Goal: Purchase product/service

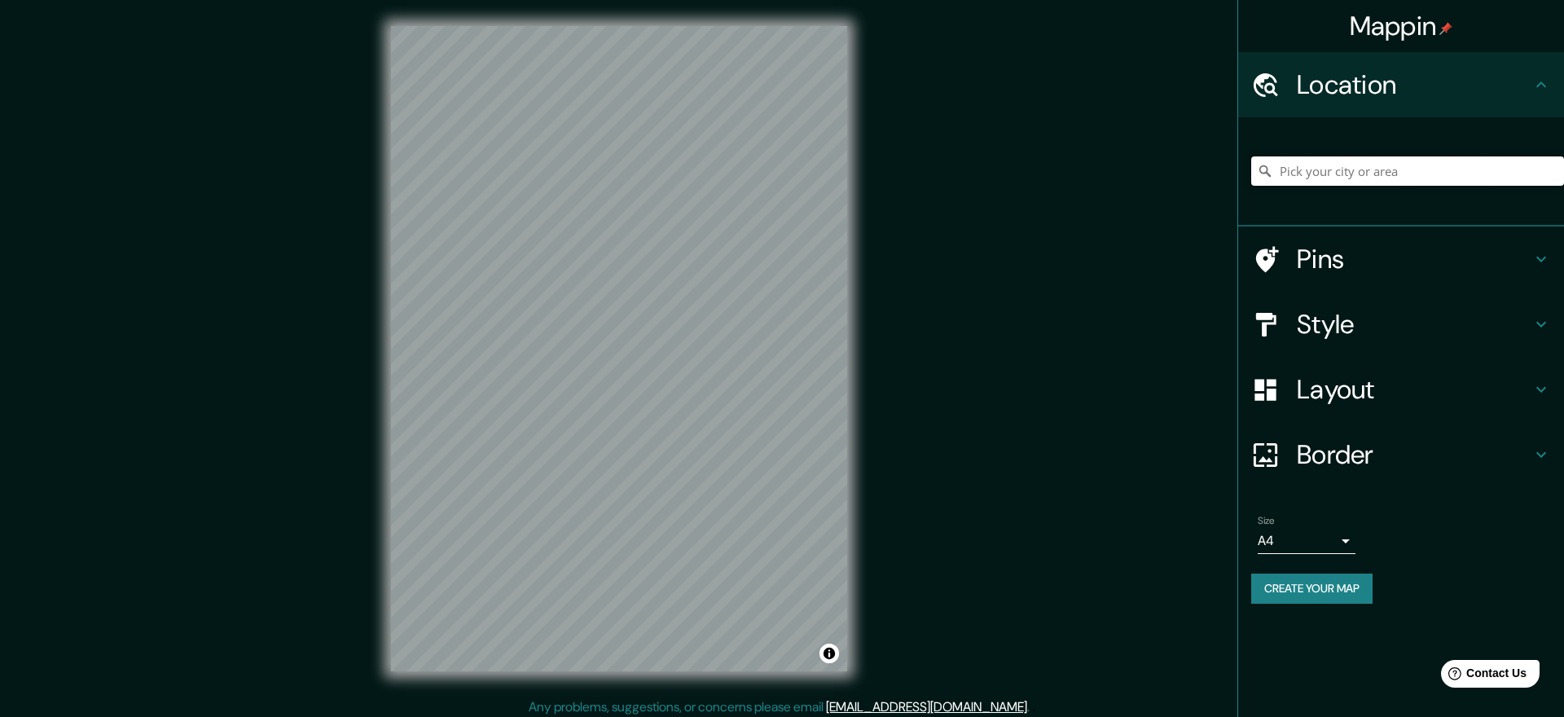
click at [1292, 173] on input "Pick your city or area" at bounding box center [1408, 170] width 313 height 29
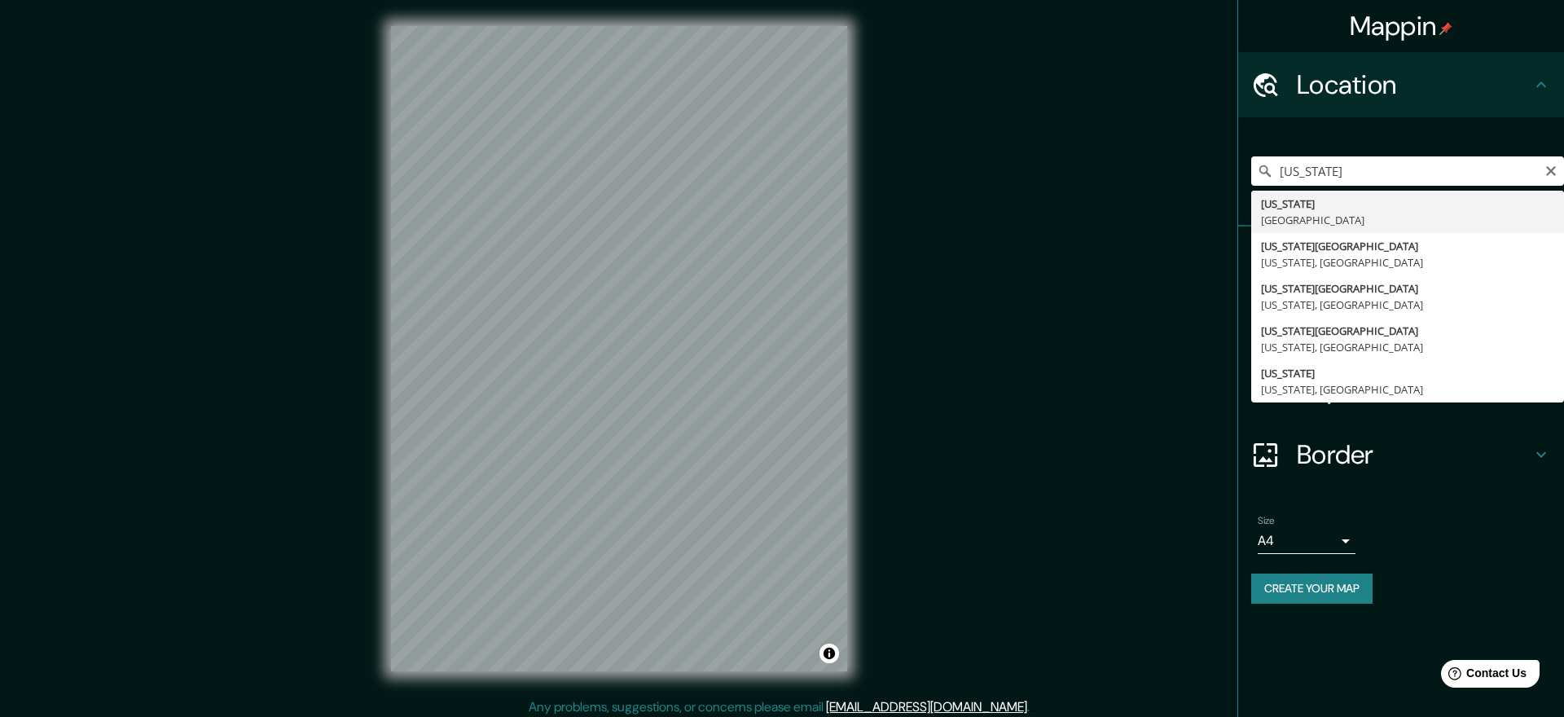
type input "[US_STATE], [GEOGRAPHIC_DATA]"
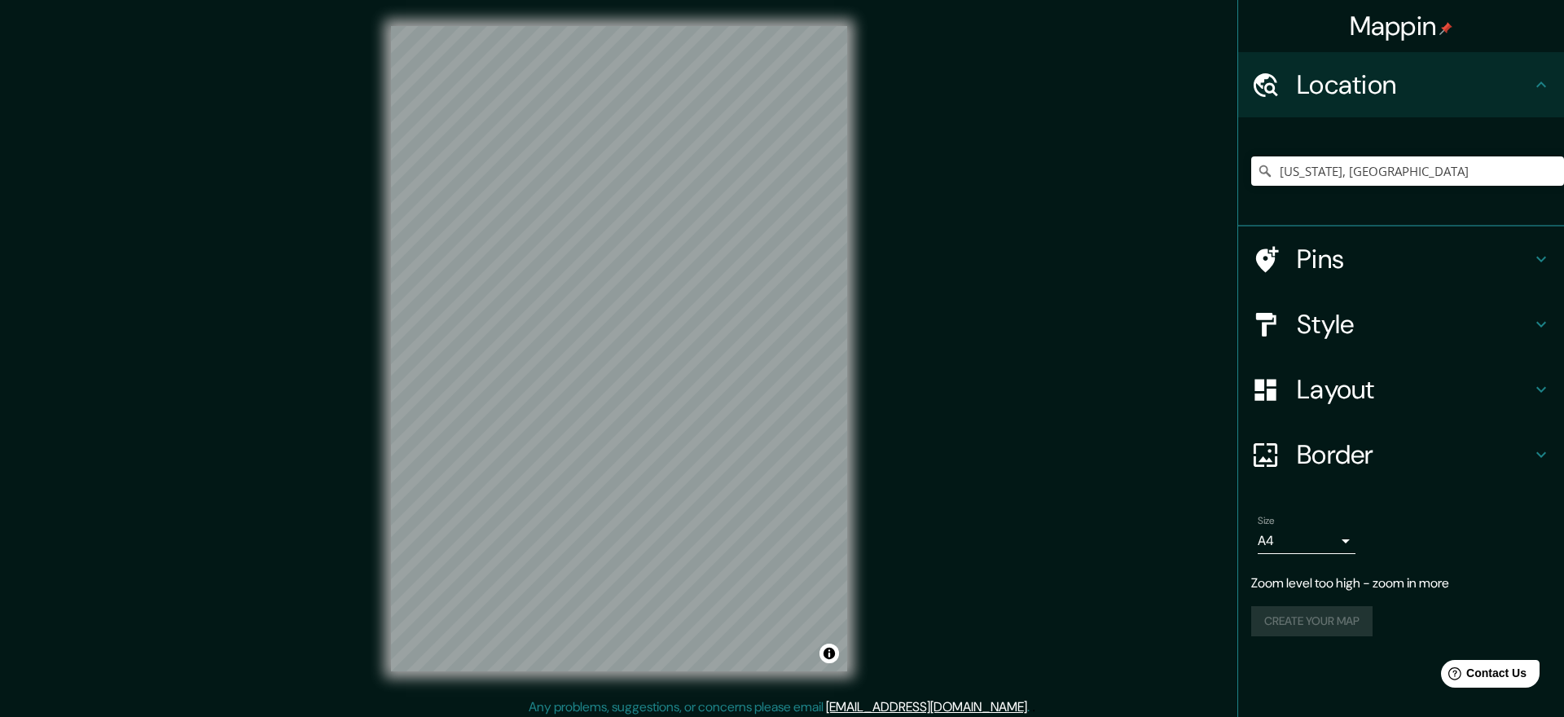
click at [1544, 326] on icon at bounding box center [1542, 325] width 20 height 20
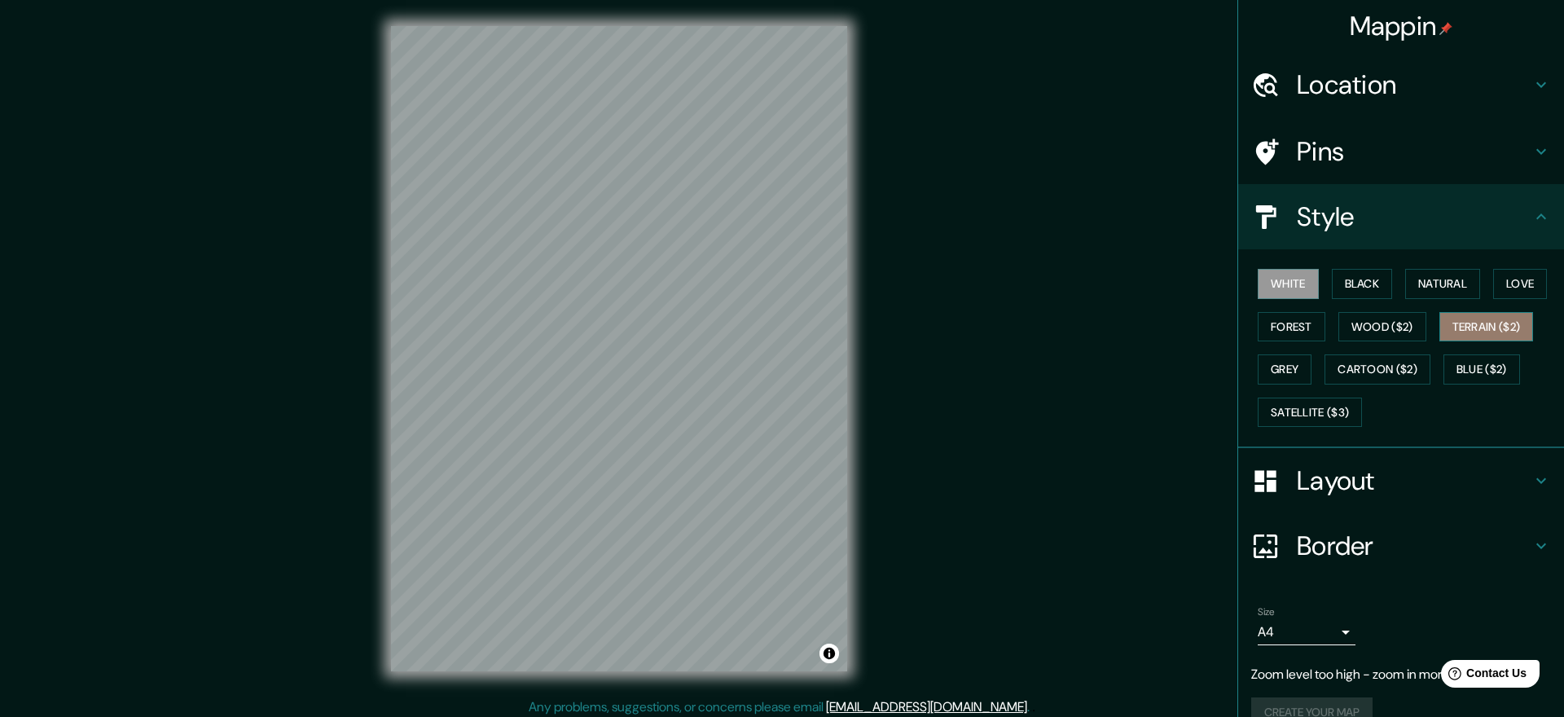
click at [1486, 326] on button "Terrain ($2)" at bounding box center [1487, 327] width 95 height 30
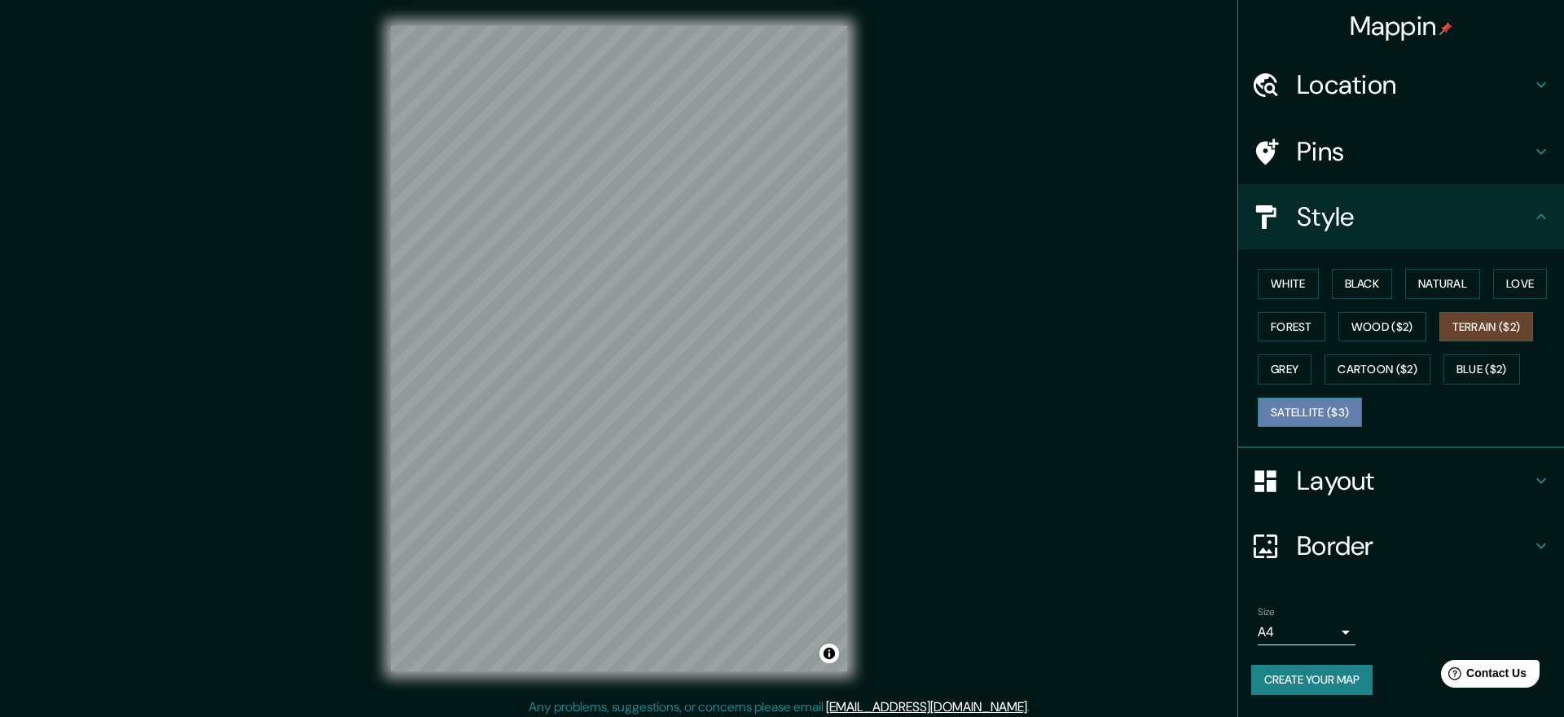
click at [1298, 408] on button "Satellite ($3)" at bounding box center [1310, 413] width 104 height 30
click at [853, 332] on div "© Mapbox © OpenStreetMap Improve this map © Maxar" at bounding box center [619, 348] width 508 height 697
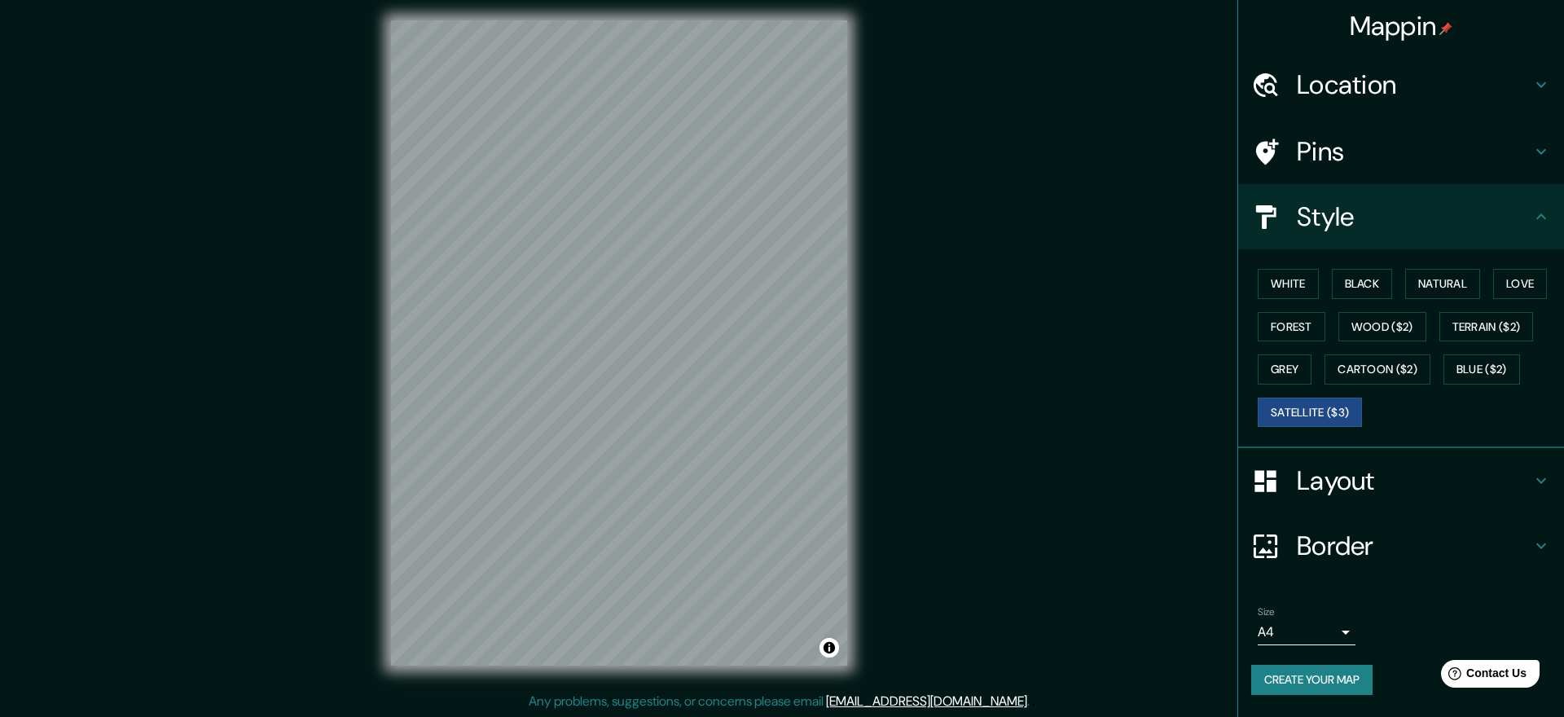
scroll to position [7, 0]
click at [390, 411] on div "© Mapbox © OpenStreetMap Improve this map © Maxar" at bounding box center [619, 341] width 508 height 697
click at [1481, 324] on button "Terrain ($2)" at bounding box center [1487, 327] width 95 height 30
click at [1446, 278] on button "Natural" at bounding box center [1443, 284] width 75 height 30
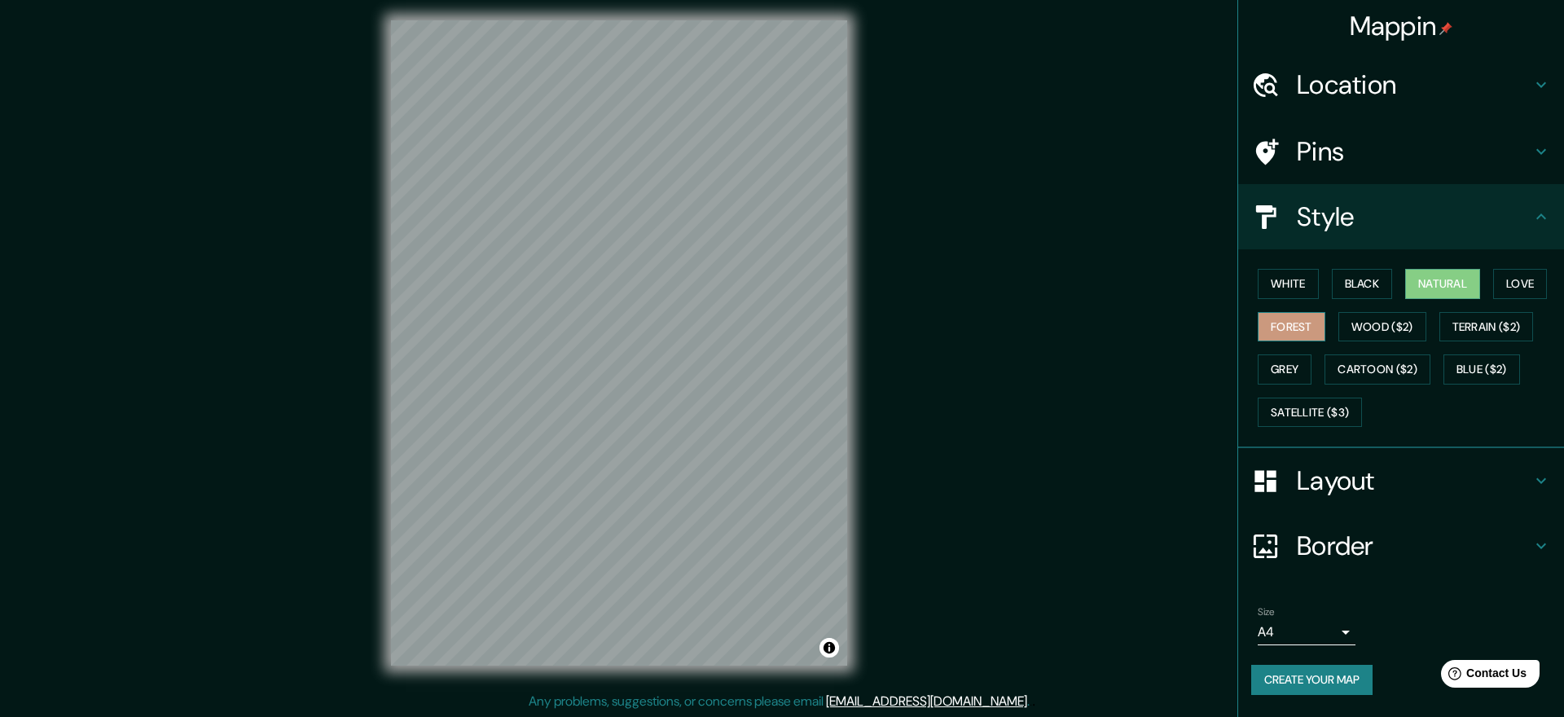
click at [1305, 326] on button "Forest" at bounding box center [1292, 327] width 68 height 30
click at [1292, 411] on button "Satellite ($3)" at bounding box center [1310, 413] width 104 height 30
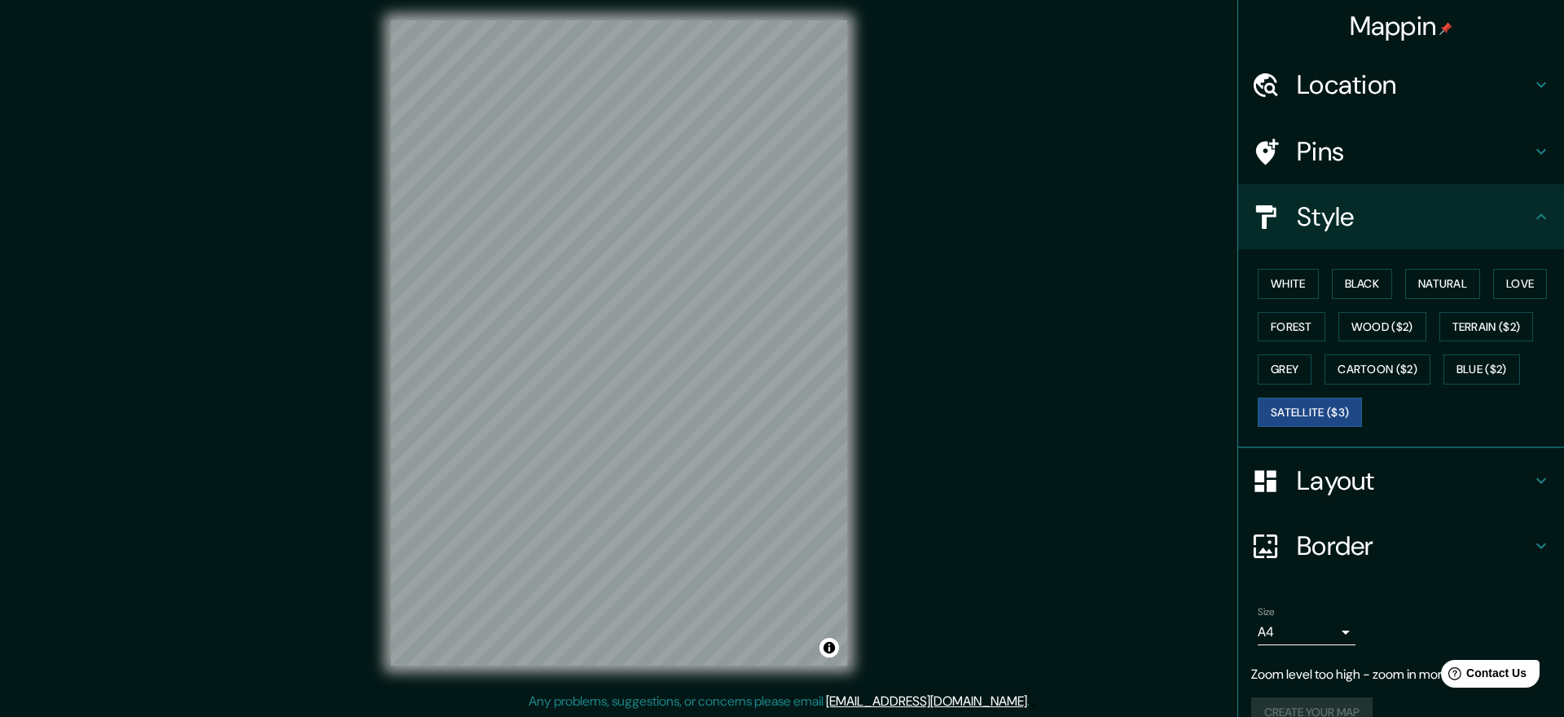
scroll to position [7, 0]
click at [456, 507] on div "Mappin Location [US_STATE], [GEOGRAPHIC_DATA] Pins Style White Black Natural Lo…" at bounding box center [782, 355] width 1564 height 724
drag, startPoint x: 362, startPoint y: 507, endPoint x: 855, endPoint y: 632, distance: 508.7
click at [856, 633] on div "© Mapbox © OpenStreetMap Improve this map © Maxar" at bounding box center [619, 341] width 508 height 697
click at [867, 511] on div "© Mapbox © OpenStreetMap Improve this map © Maxar" at bounding box center [619, 341] width 508 height 697
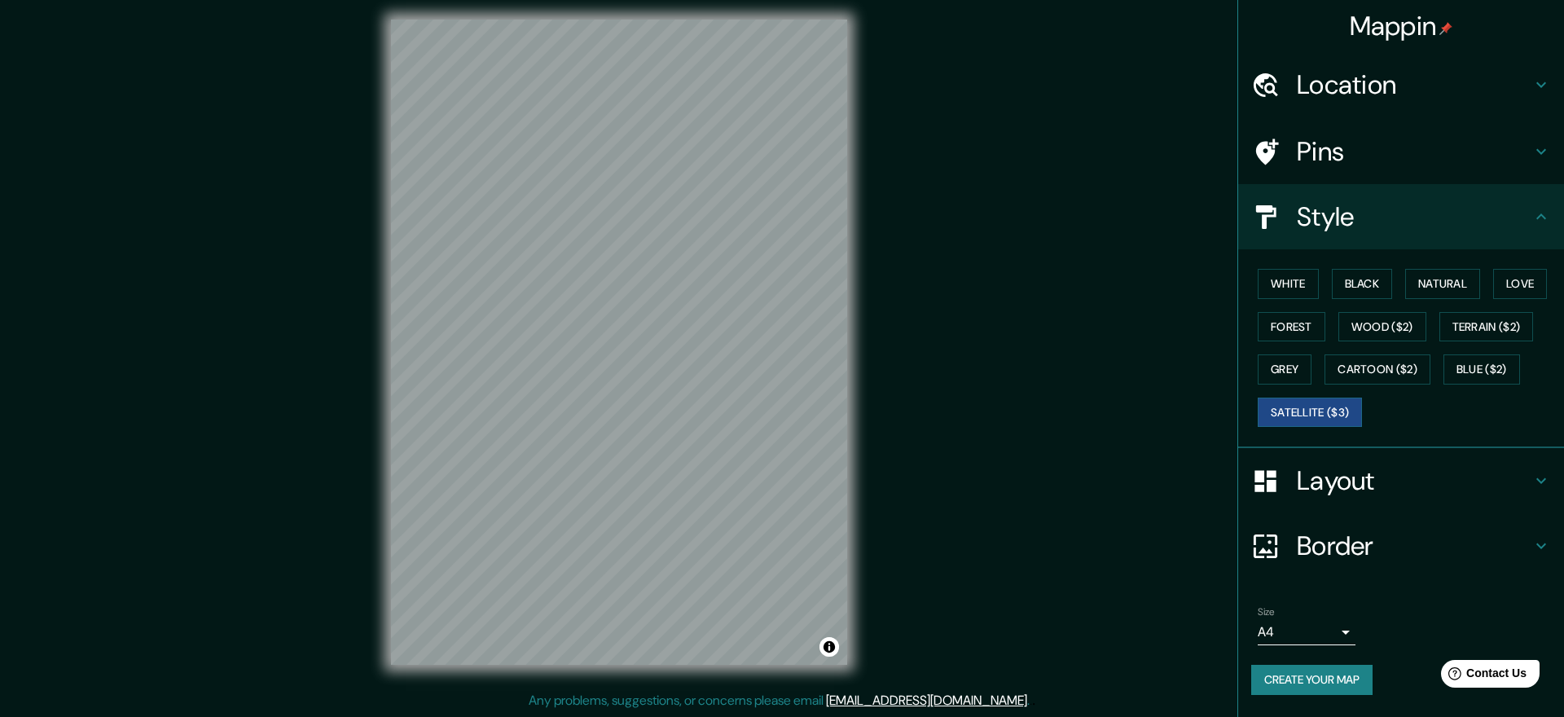
drag, startPoint x: 866, startPoint y: 513, endPoint x: 905, endPoint y: 519, distance: 39.7
click at [873, 518] on div "© Mapbox © OpenStreetMap Improve this map © Maxar" at bounding box center [619, 341] width 508 height 697
click at [878, 605] on div "Mappin Location [US_STATE], [GEOGRAPHIC_DATA] Pins Style White Black Natural Lo…" at bounding box center [782, 355] width 1564 height 724
click at [880, 574] on div "Mappin Location [US_STATE], [GEOGRAPHIC_DATA] Pins Style White Black Natural Lo…" at bounding box center [782, 355] width 1564 height 724
click at [878, 535] on div "Mappin Location [US_STATE], [GEOGRAPHIC_DATA] Pins Style White Black Natural Lo…" at bounding box center [782, 355] width 1564 height 724
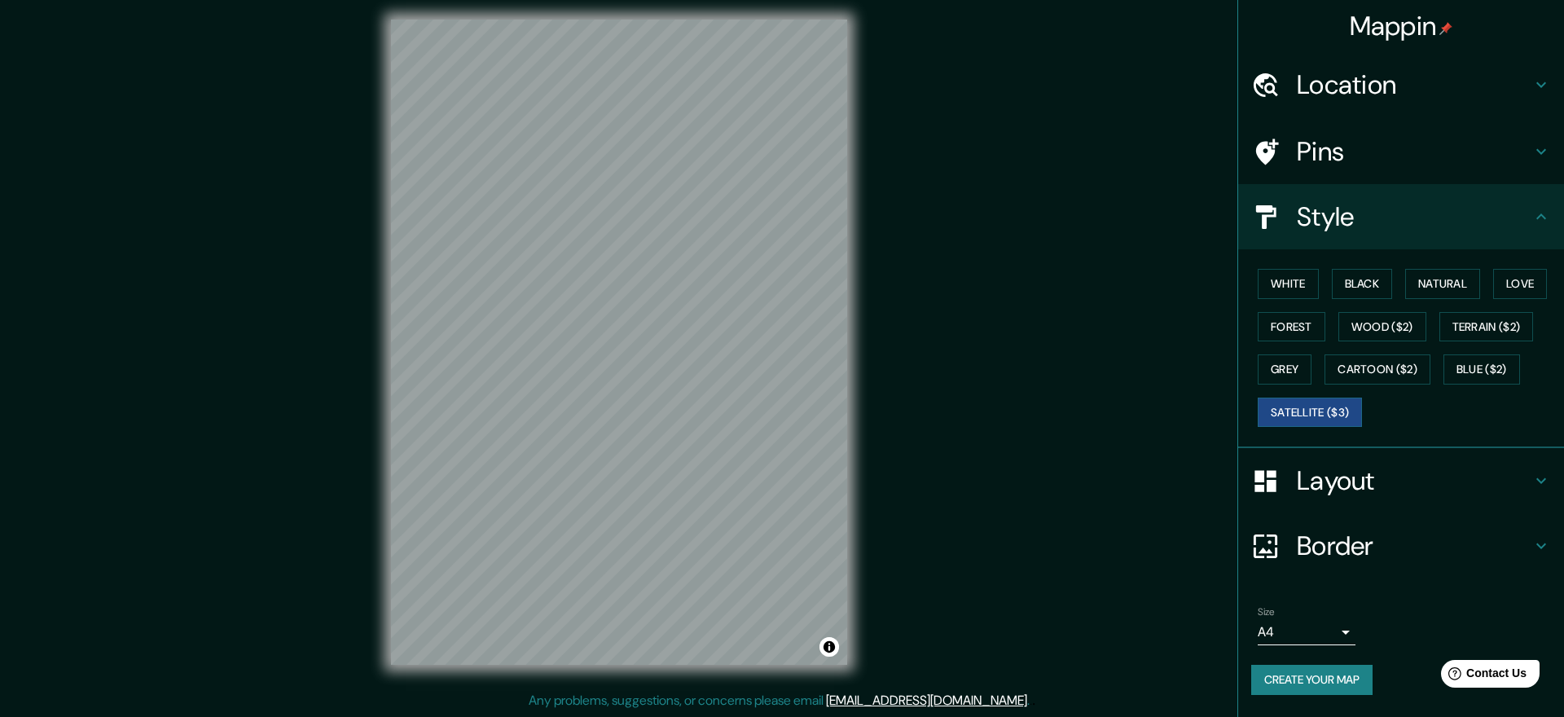
click at [536, 669] on div "© Mapbox © OpenStreetMap Improve this map © Maxar" at bounding box center [619, 341] width 508 height 697
click at [486, 681] on div "© Mapbox © OpenStreetMap Improve this map © Maxar" at bounding box center [619, 341] width 508 height 697
drag, startPoint x: 525, startPoint y: 666, endPoint x: 527, endPoint y: 676, distance: 10.9
click at [539, 683] on div "© Mapbox © OpenStreetMap Improve this map © Maxar" at bounding box center [619, 341] width 508 height 697
